Goal: Transaction & Acquisition: Purchase product/service

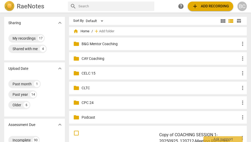
click at [89, 73] on p "CELC 15" at bounding box center [161, 72] width 158 height 5
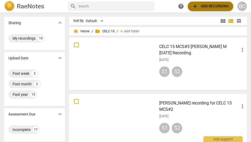
click at [207, 7] on span "add Add recording" at bounding box center [210, 6] width 37 height 6
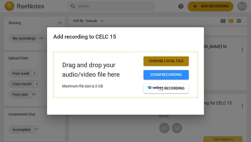
click at [170, 62] on span "Choose local file" at bounding box center [166, 60] width 37 height 5
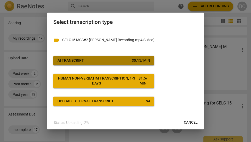
click at [134, 60] on div "$ 0.15 / min" at bounding box center [141, 60] width 18 height 5
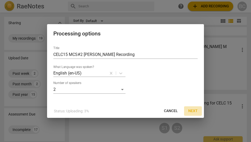
click at [191, 110] on span "Next" at bounding box center [193, 110] width 9 height 5
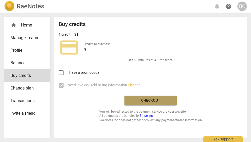
click at [150, 101] on span "Checkout" at bounding box center [151, 100] width 44 height 5
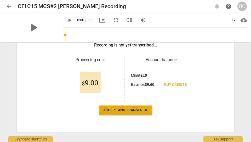
scroll to position [95, 0]
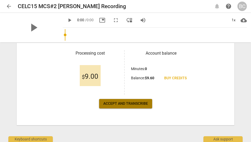
click at [128, 104] on span "Accept and transcribe" at bounding box center [125, 103] width 45 height 5
